Goal: Download file/media

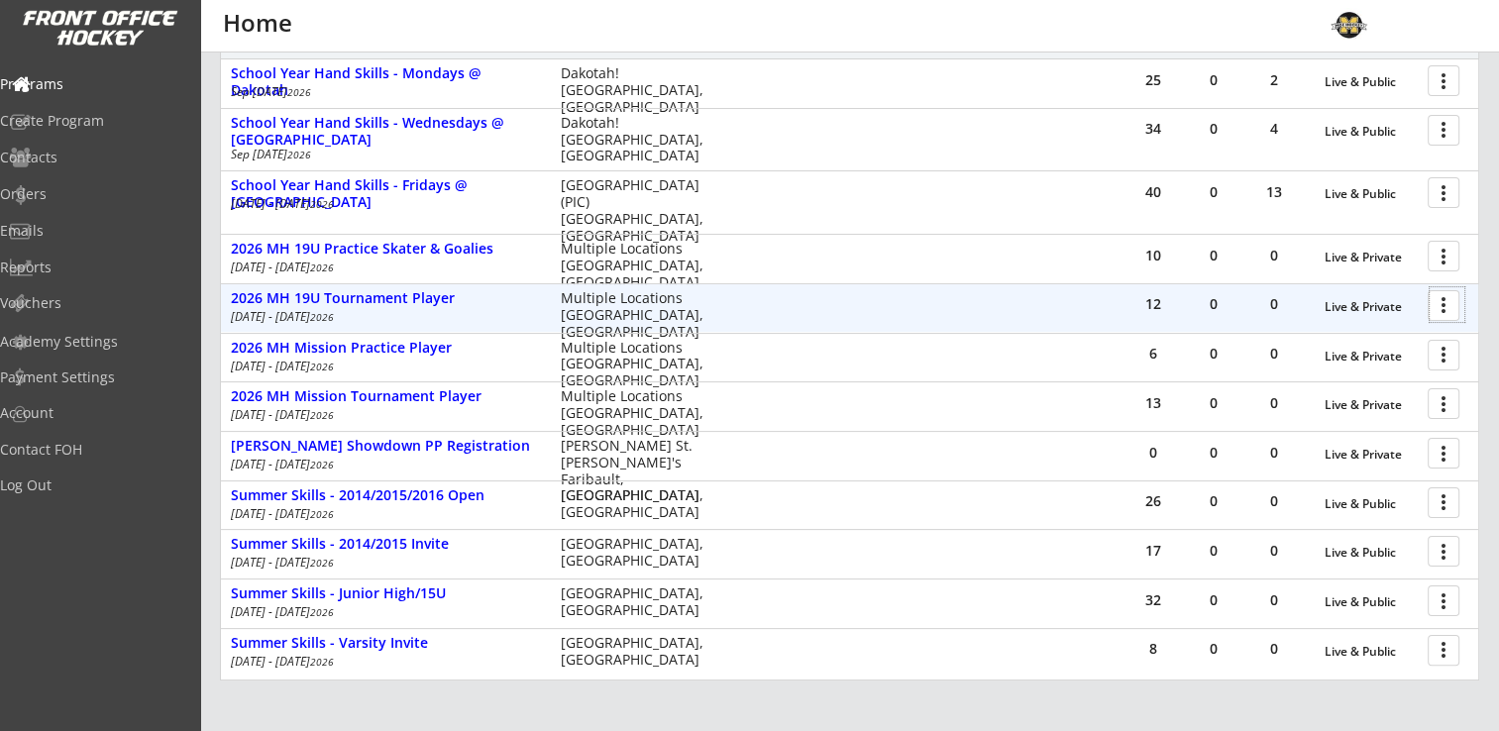
click at [1439, 304] on div at bounding box center [1447, 304] width 35 height 35
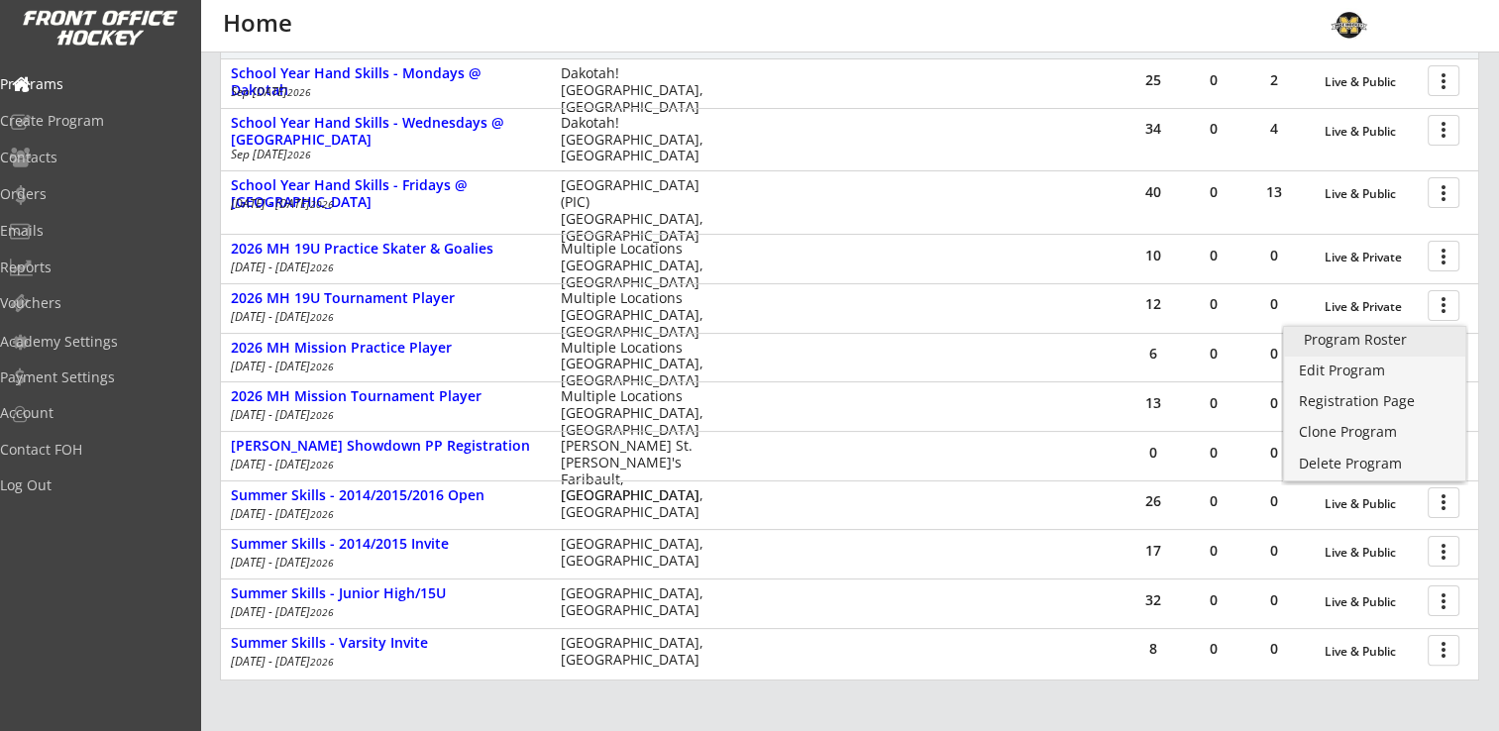
click at [1379, 336] on div "Program Roster" at bounding box center [1375, 340] width 142 height 14
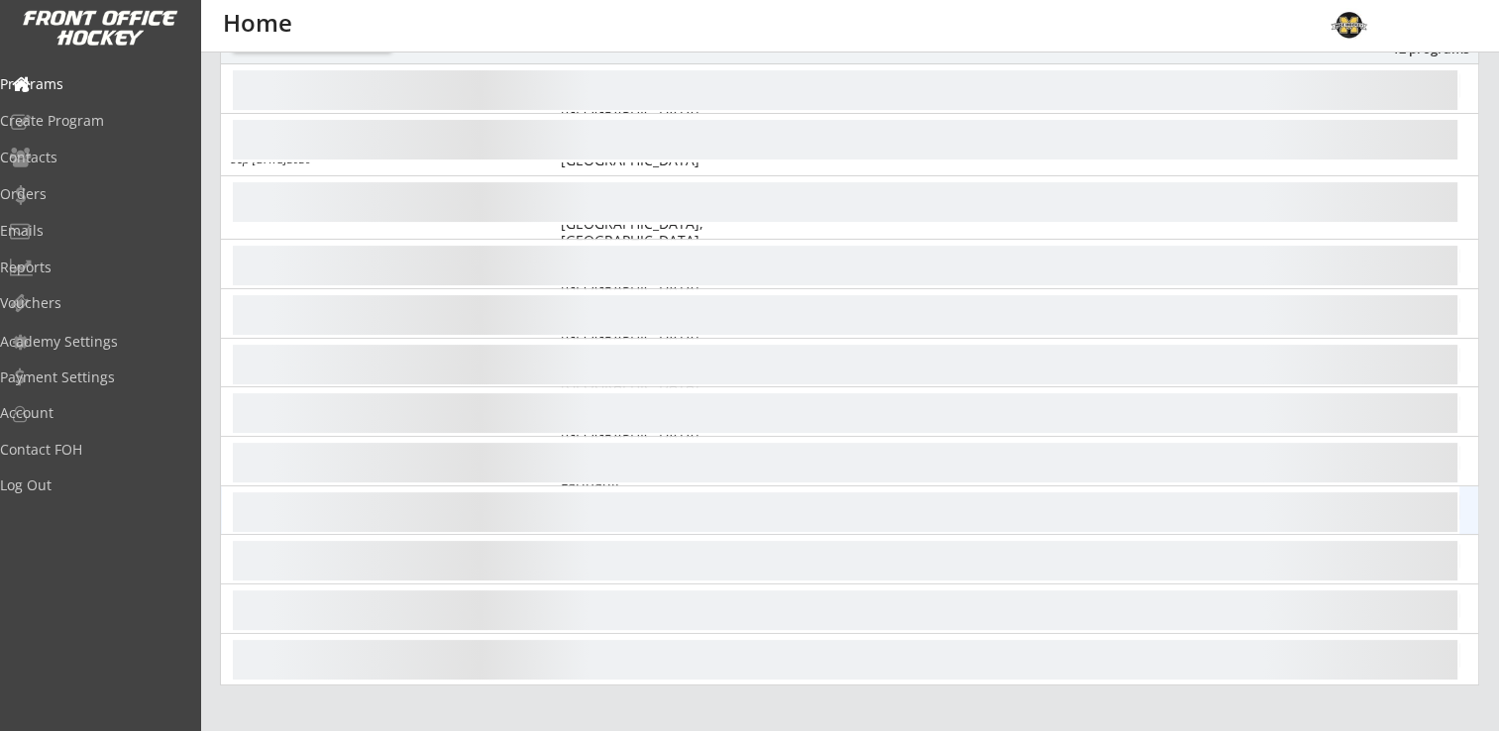
scroll to position [297, 0]
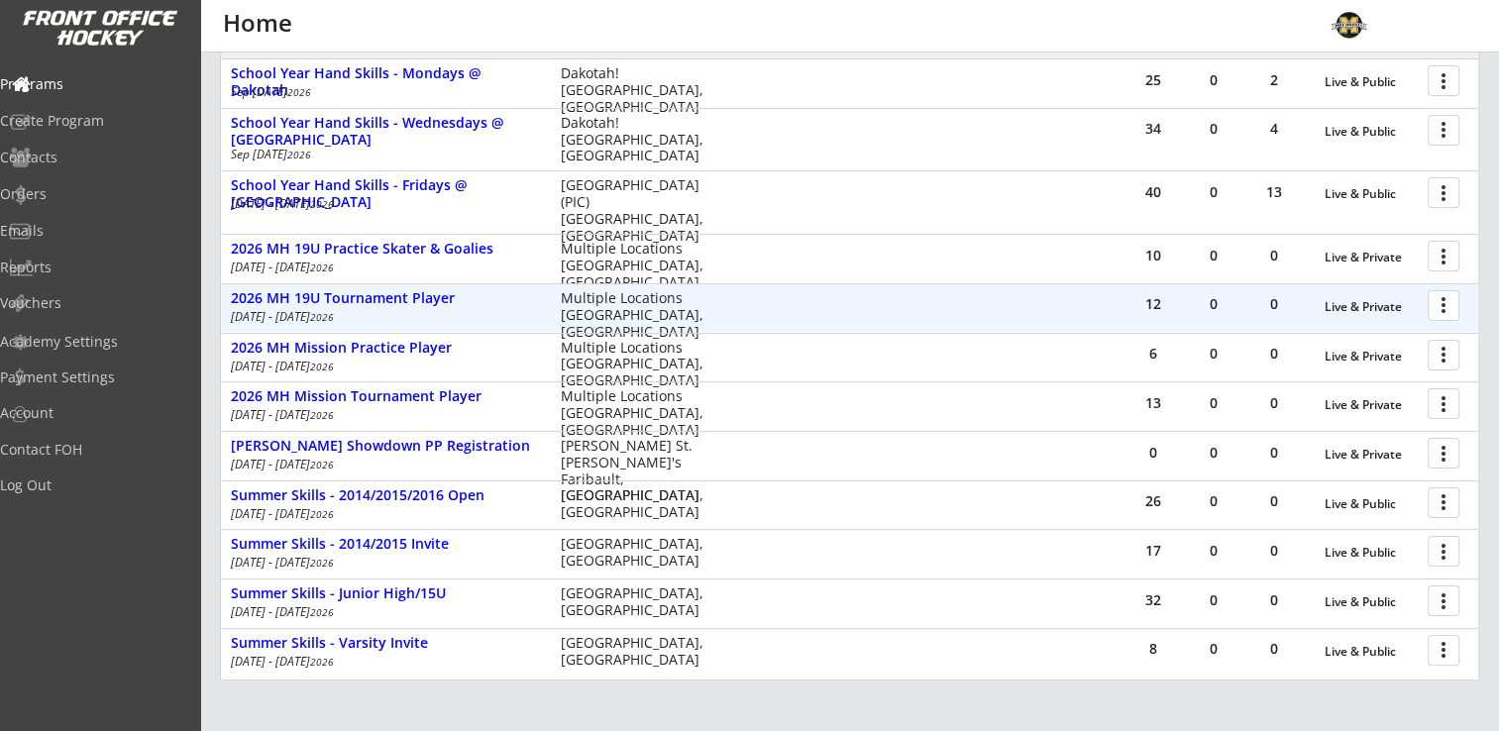
click at [1446, 307] on div at bounding box center [1447, 304] width 35 height 35
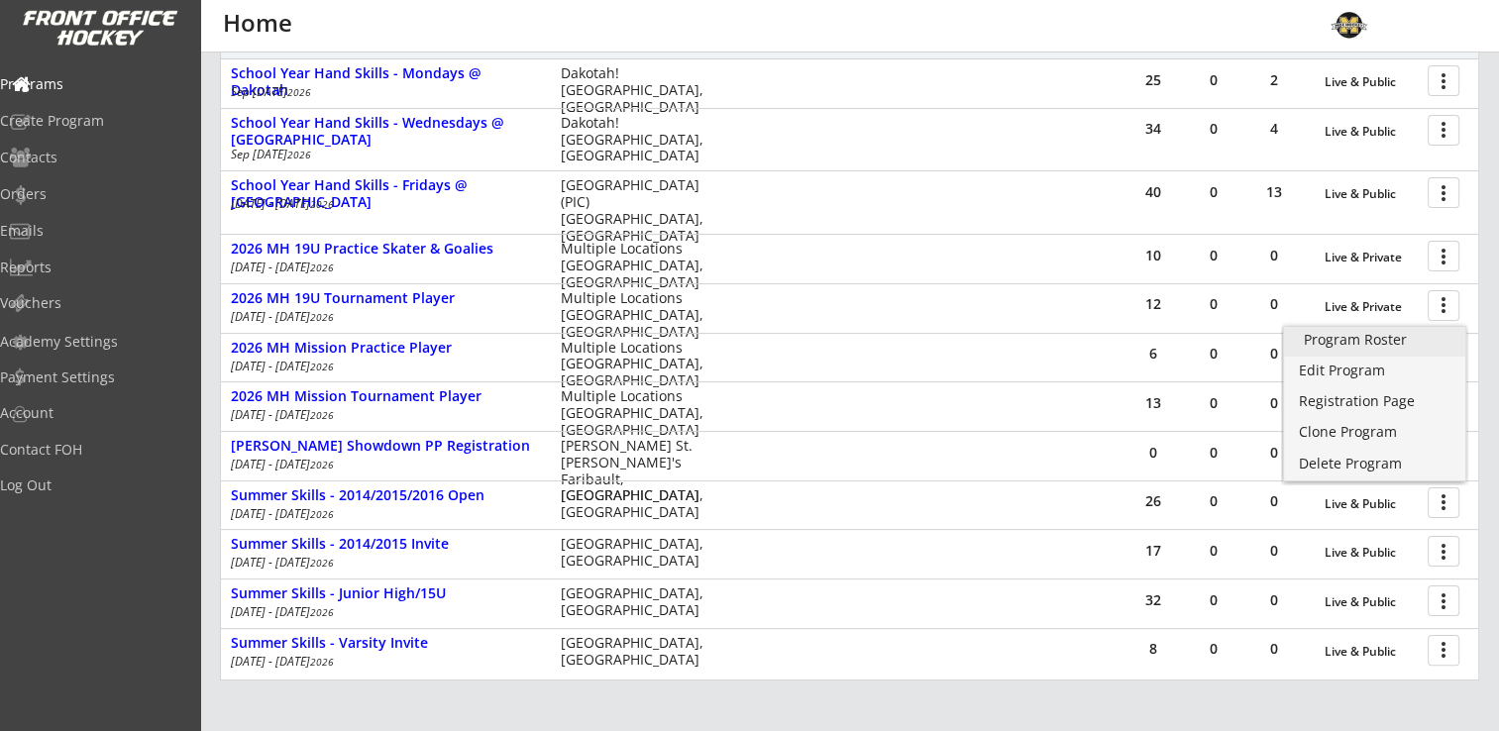
click at [1367, 339] on div "Program Roster" at bounding box center [1375, 340] width 142 height 14
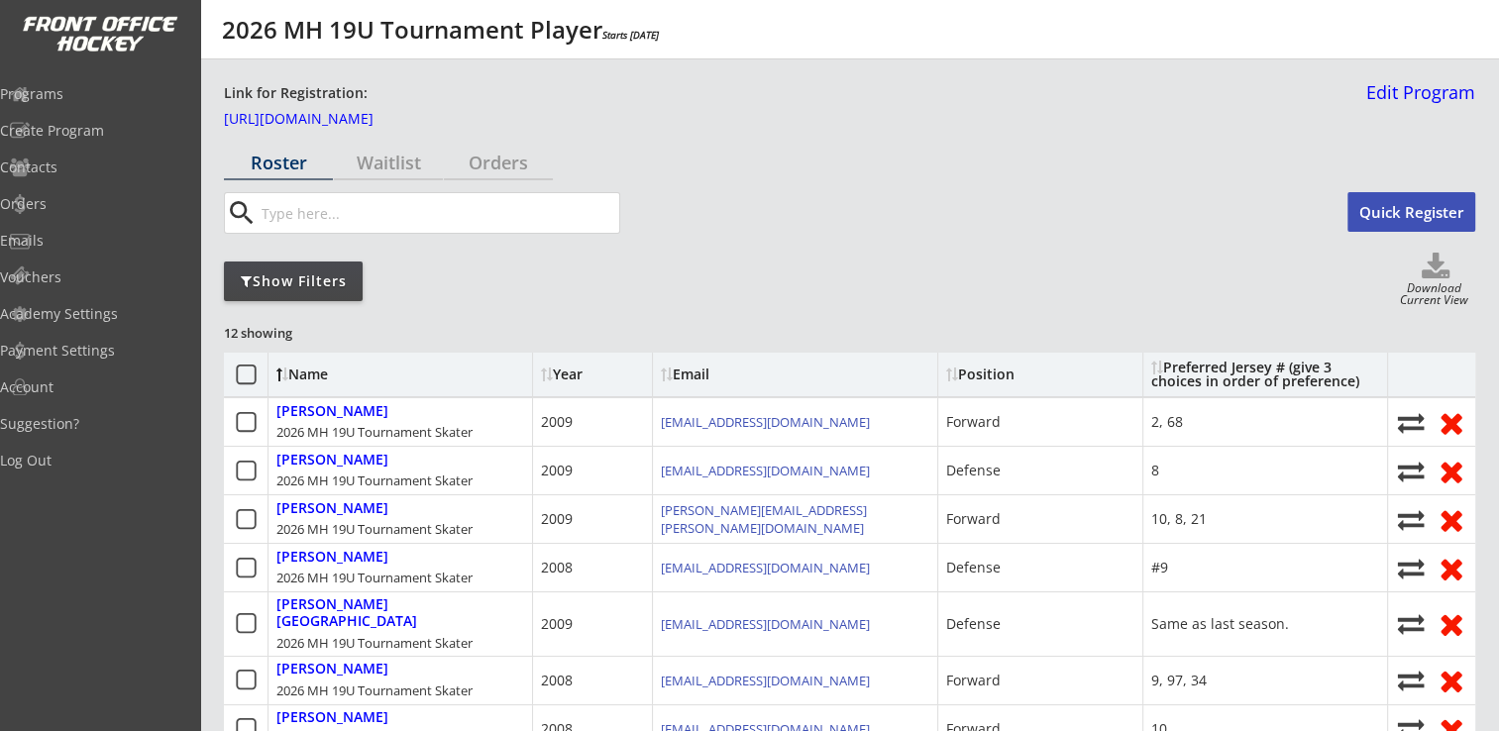
click at [1443, 283] on div "Download Current View" at bounding box center [1434, 295] width 82 height 27
click at [1429, 271] on use at bounding box center [1436, 266] width 28 height 26
select select ""Player Info""
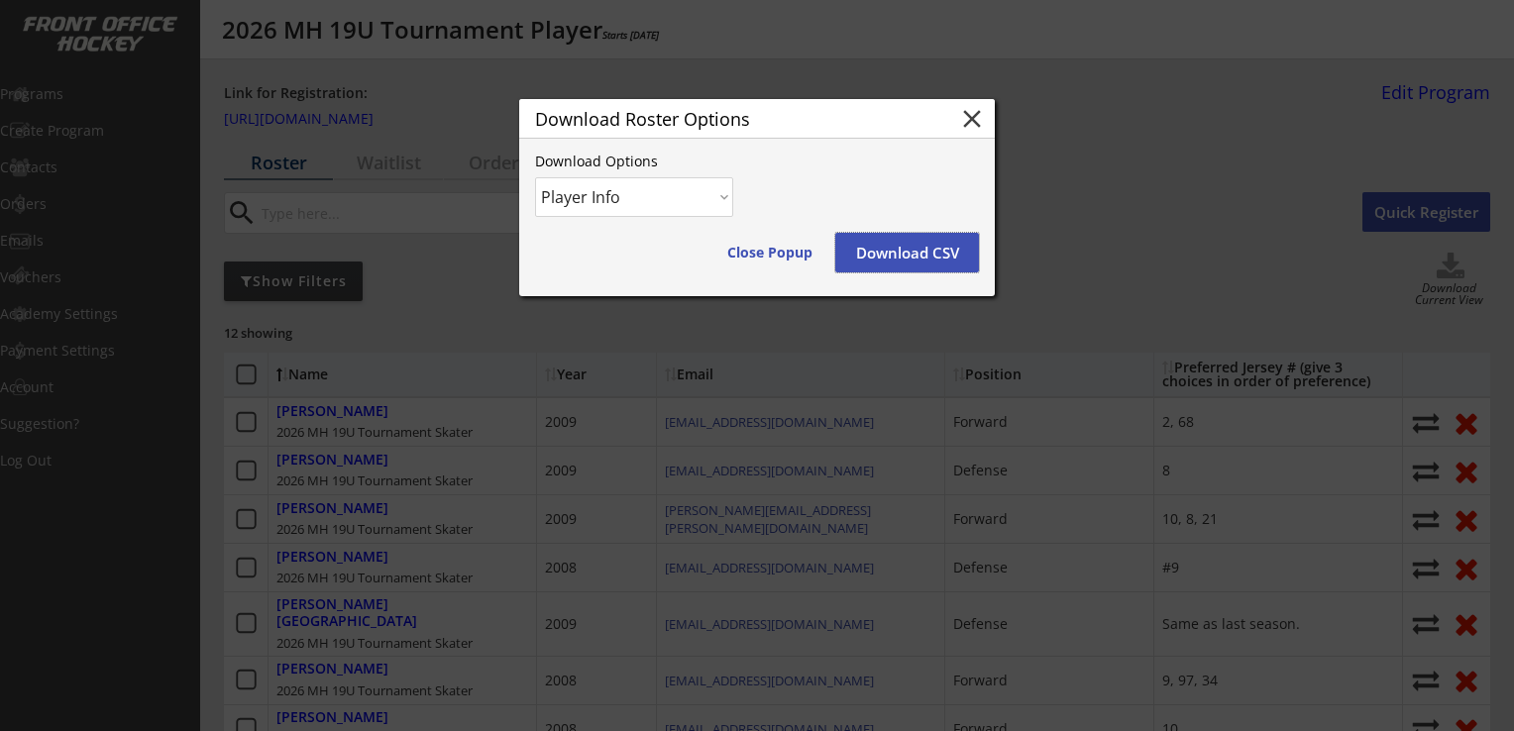
click at [902, 249] on button "Download CSV" at bounding box center [907, 253] width 144 height 40
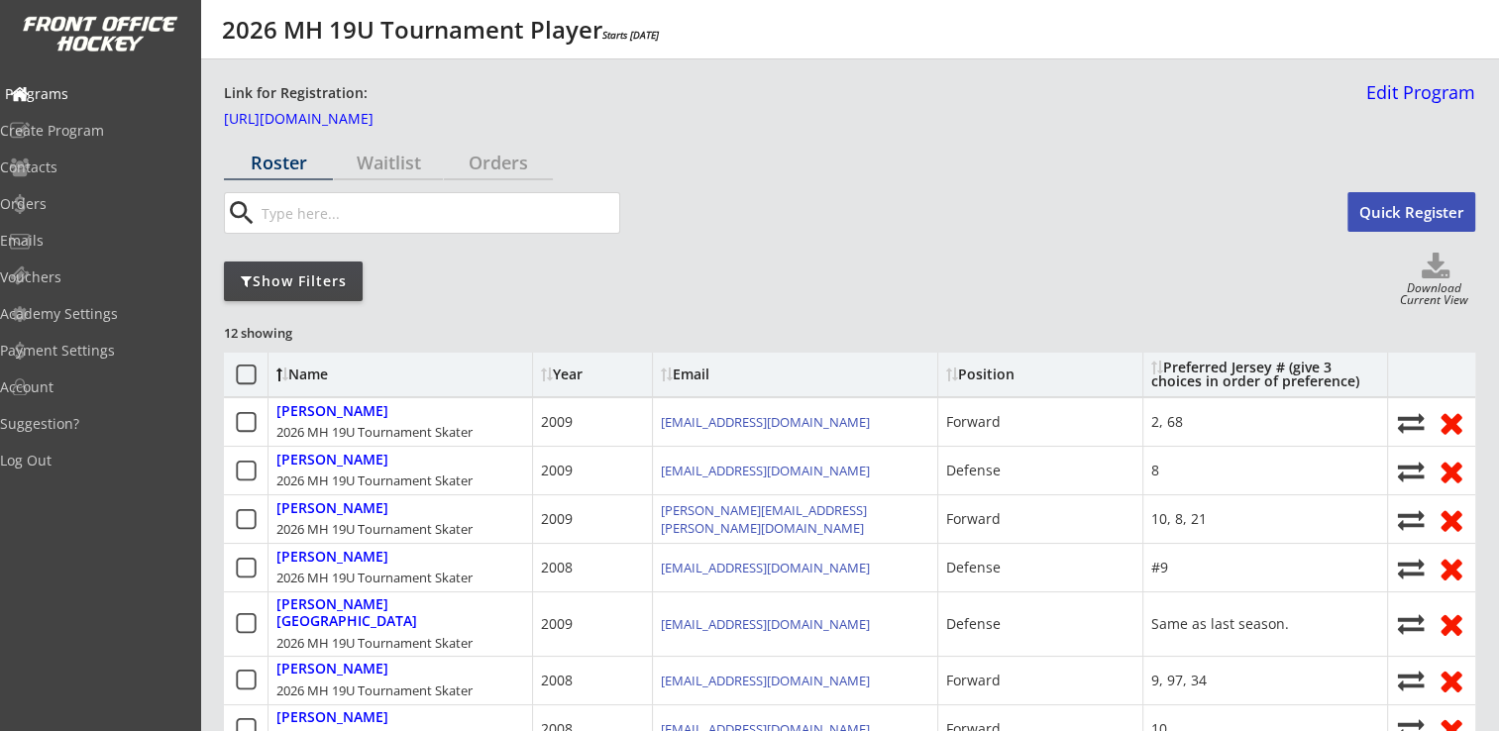
click at [83, 99] on div "Programs" at bounding box center [94, 94] width 178 height 14
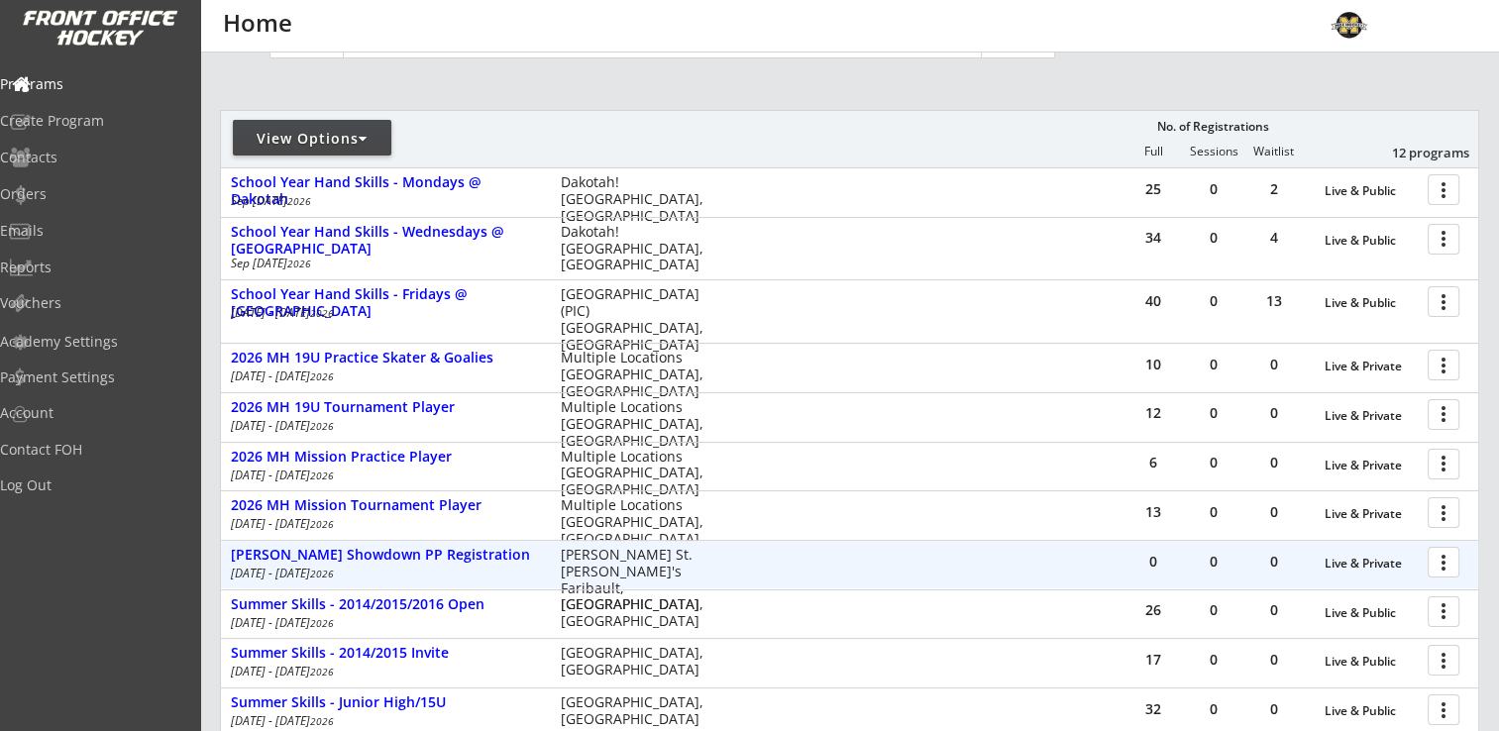
scroll to position [198, 0]
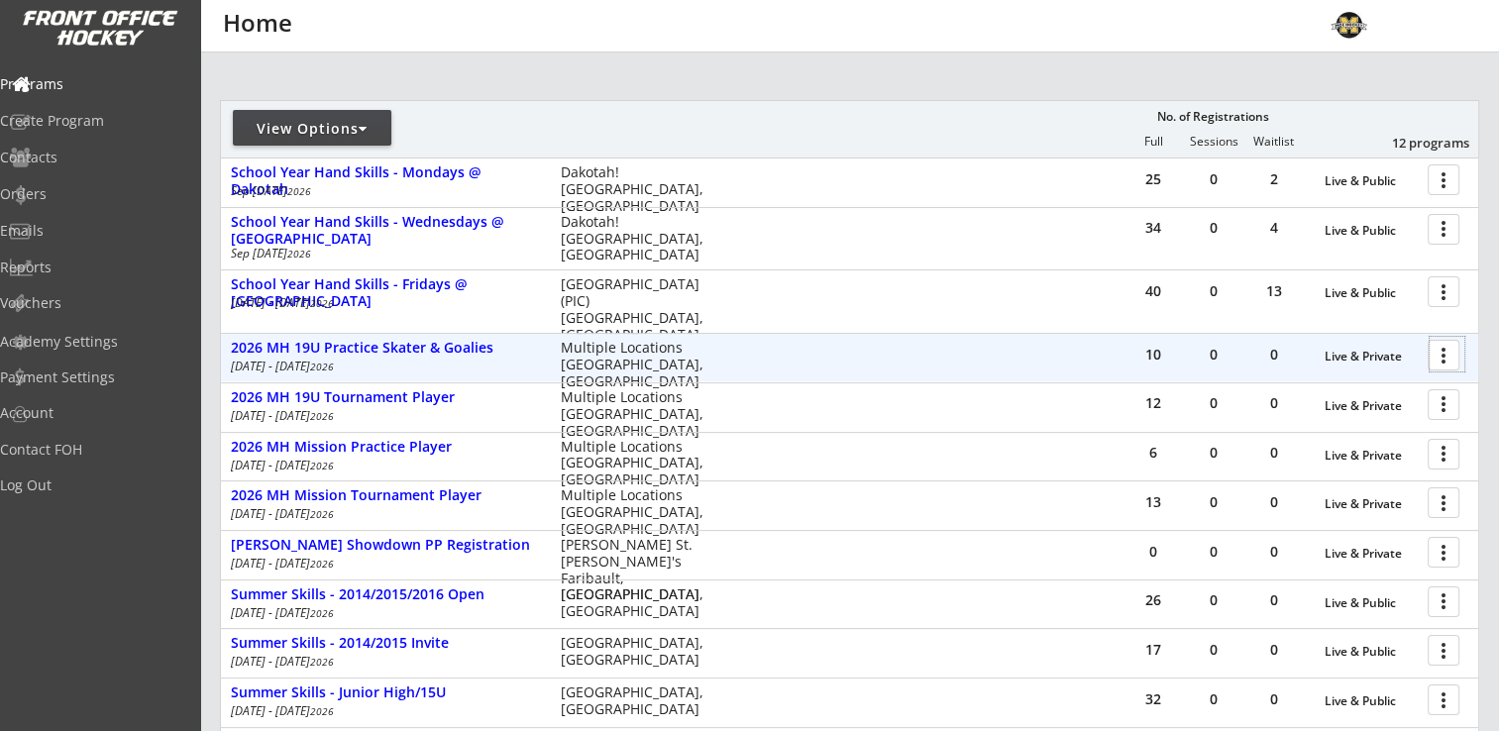
click at [1444, 355] on div at bounding box center [1447, 354] width 35 height 35
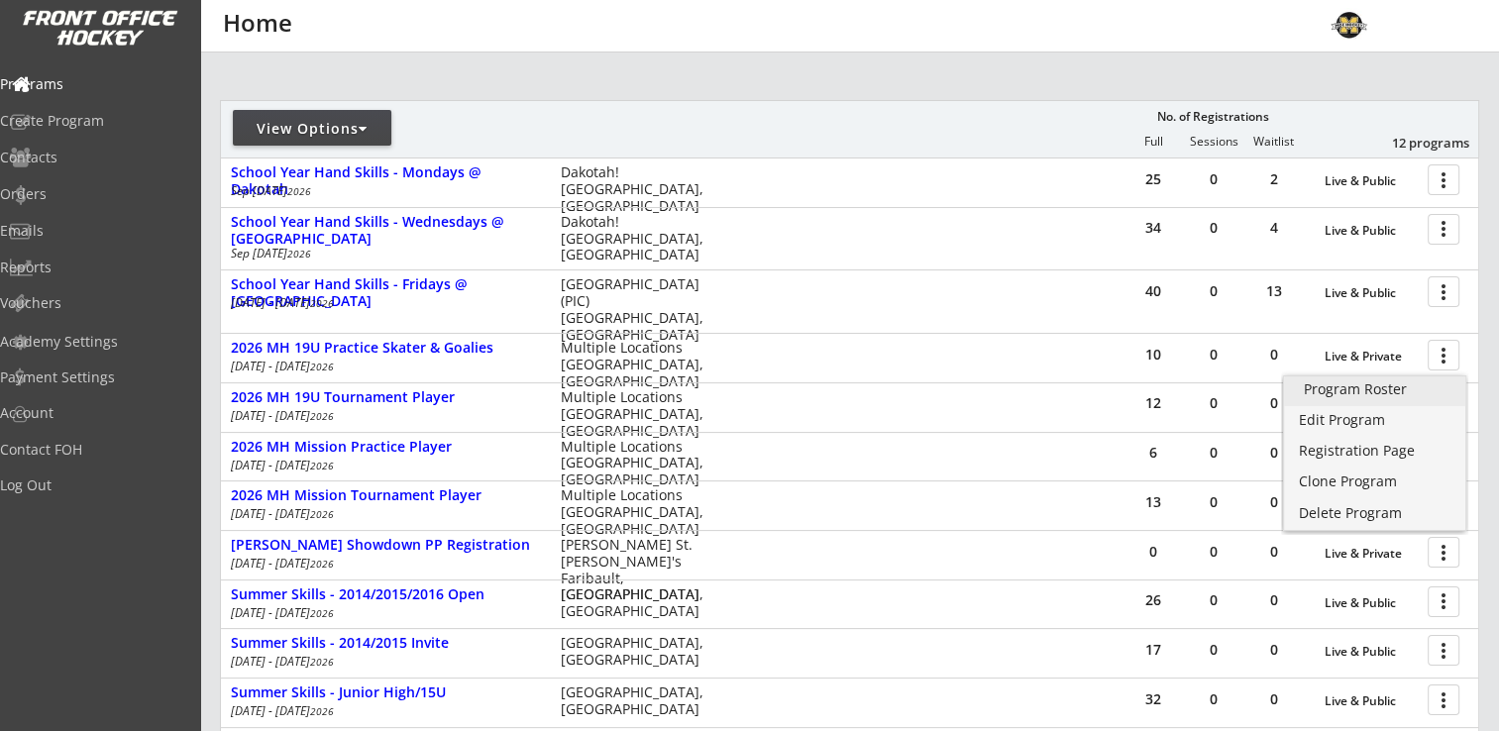
click at [1392, 390] on div "Program Roster" at bounding box center [1375, 389] width 142 height 14
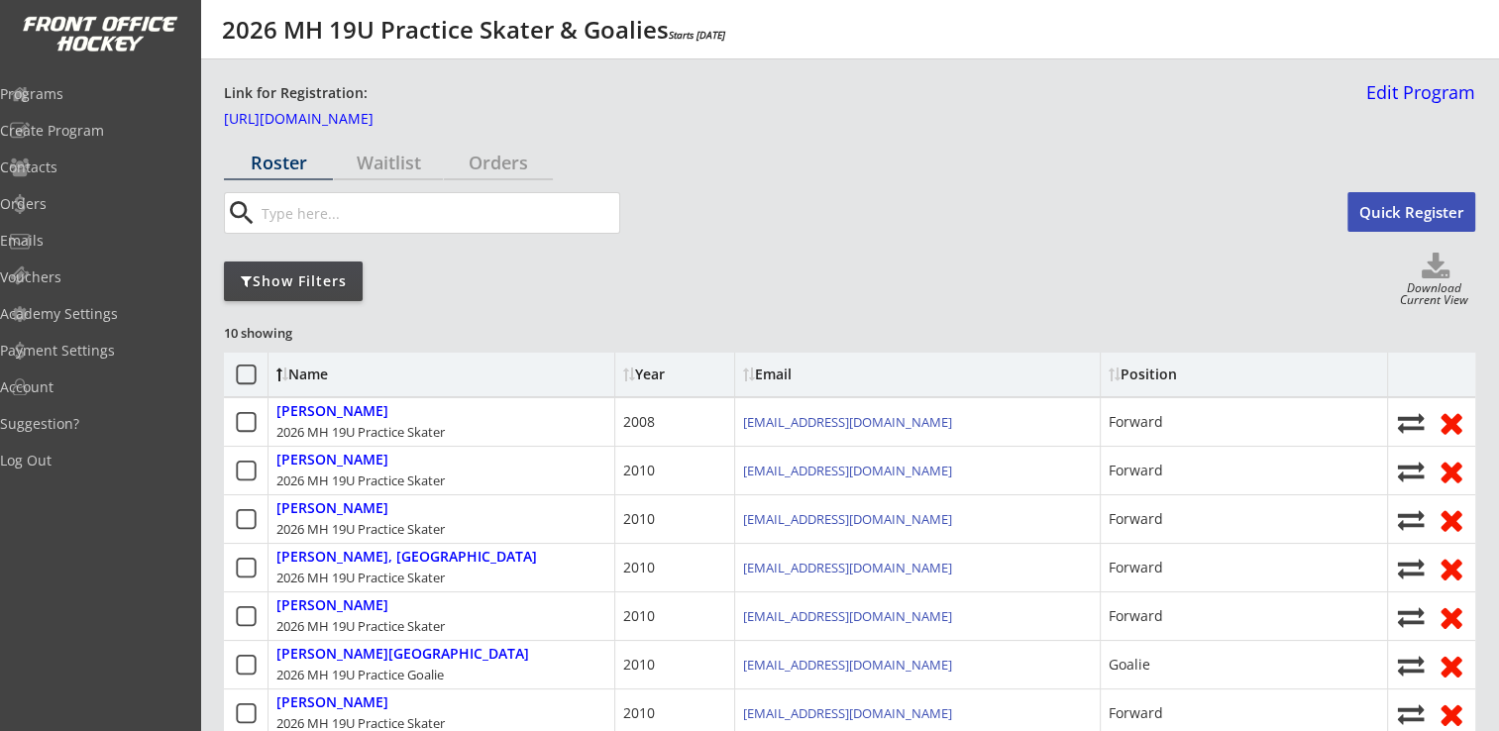
click at [1429, 283] on div "Download Current View" at bounding box center [1434, 295] width 82 height 27
click at [1431, 268] on icon at bounding box center [1435, 268] width 79 height 30
select select ""Player Info""
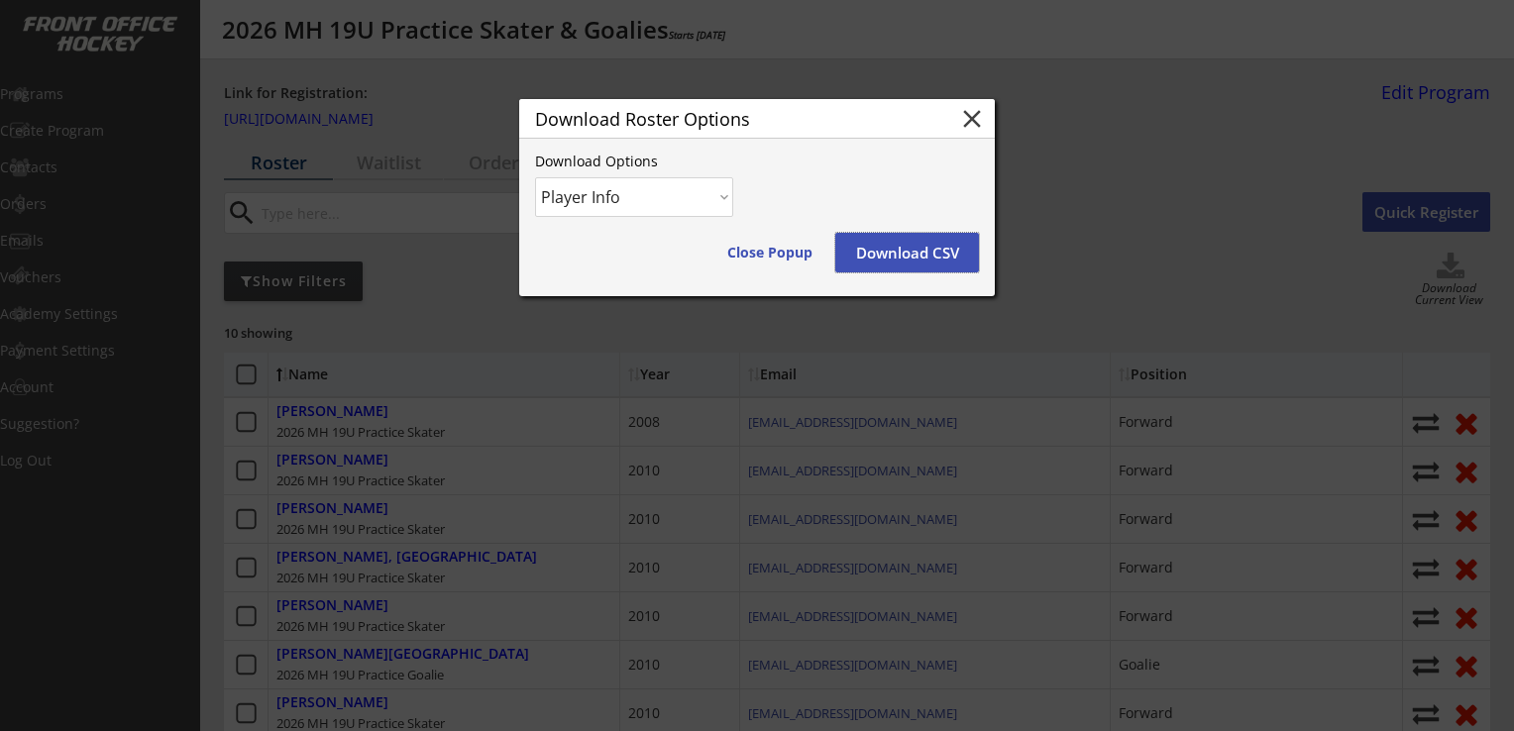
click at [931, 253] on button "Download CSV" at bounding box center [907, 253] width 144 height 40
